Goal: Obtain resource: Obtain resource

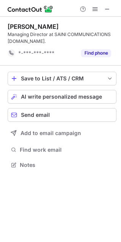
scroll to position [160, 121]
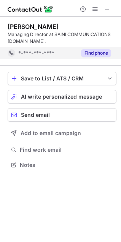
click at [103, 52] on button "Find phone" at bounding box center [96, 53] width 30 height 8
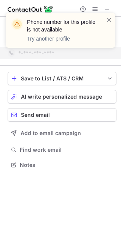
drag, startPoint x: 106, startPoint y: 22, endPoint x: 13, endPoint y: 49, distance: 96.8
click at [106, 24] on div at bounding box center [109, 30] width 6 height 29
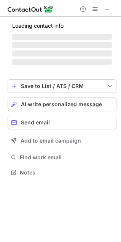
scroll to position [172, 121]
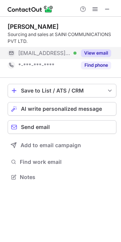
click at [96, 54] on button "View email" at bounding box center [96, 53] width 30 height 8
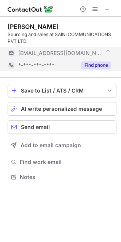
click at [98, 65] on button "Find phone" at bounding box center [96, 65] width 30 height 8
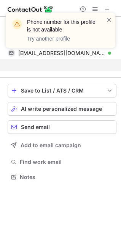
scroll to position [160, 121]
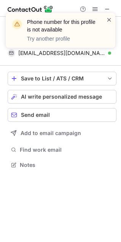
click at [111, 21] on span at bounding box center [109, 20] width 6 height 8
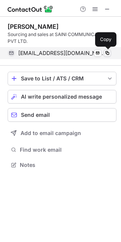
click at [108, 50] on button at bounding box center [107, 53] width 8 height 8
click at [106, 53] on span at bounding box center [107, 53] width 6 height 6
